Goal: Task Accomplishment & Management: Manage account settings

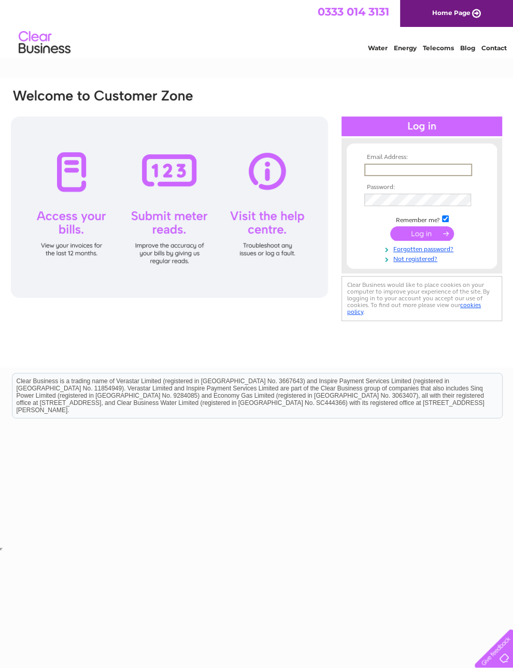
type input "fleurdelysflorist@hotmail.co.uk"
click at [421, 235] on input "submit" at bounding box center [422, 233] width 64 height 14
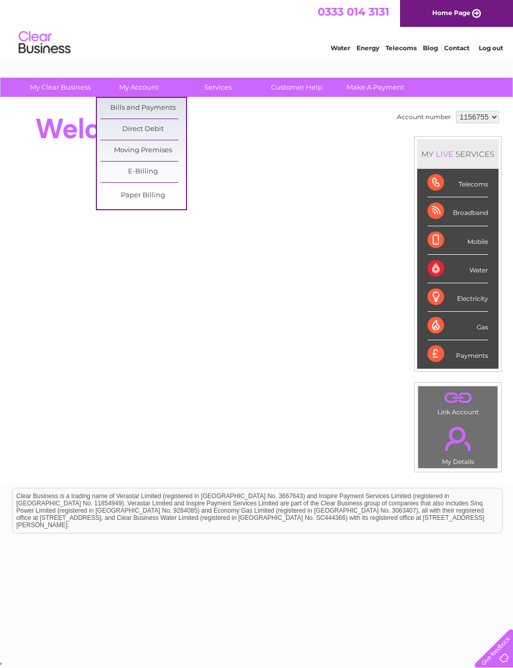
click at [170, 107] on link "Bills and Payments" at bounding box center [142, 108] width 85 height 21
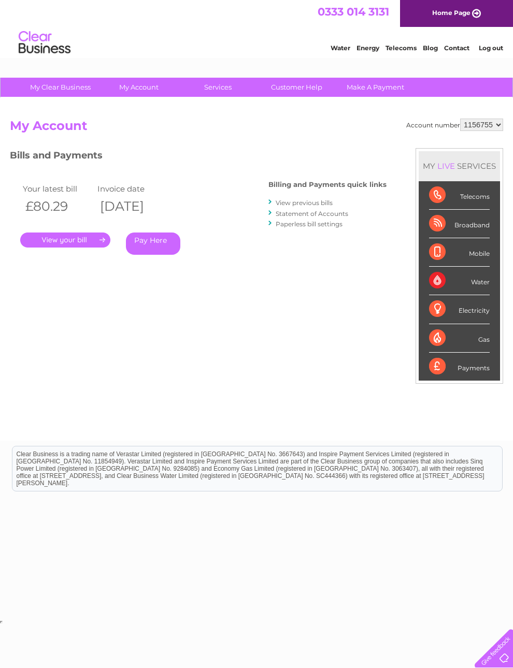
click at [329, 214] on link "Statement of Accounts" at bounding box center [311, 214] width 72 height 8
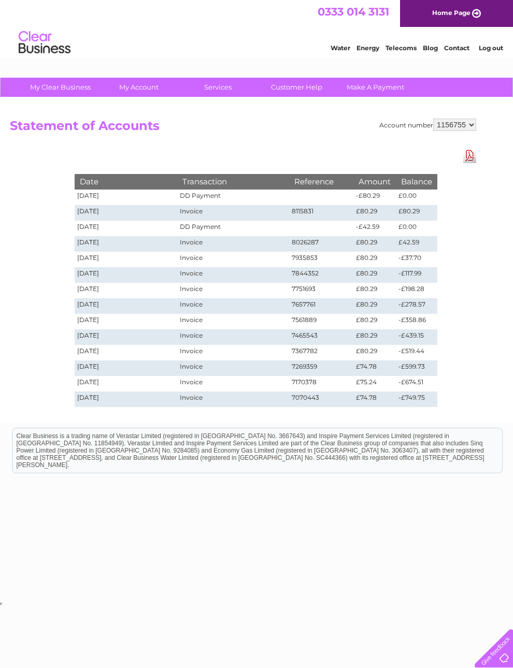
click at [474, 155] on link "Download Pdf" at bounding box center [469, 155] width 13 height 15
